Goal: Information Seeking & Learning: Learn about a topic

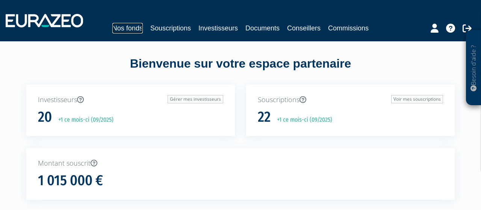
click at [132, 31] on link "Nos fonds" at bounding box center [127, 28] width 30 height 11
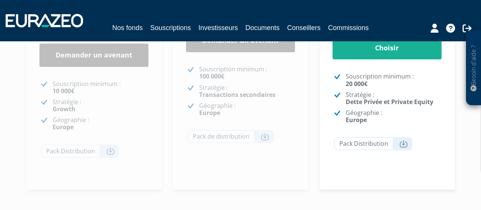
scroll to position [263, 0]
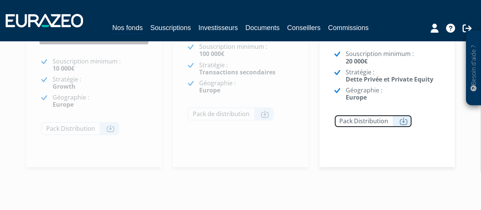
click at [396, 121] on link "Pack Distribution" at bounding box center [373, 121] width 78 height 13
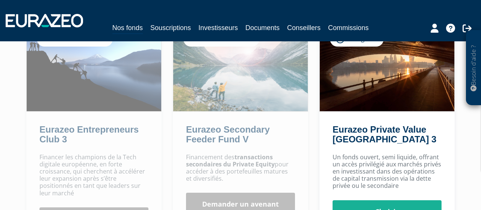
scroll to position [135, 0]
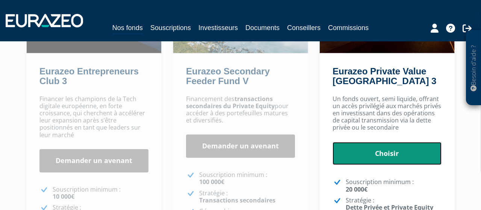
click at [383, 156] on link "Choisir" at bounding box center [387, 153] width 109 height 23
